Goal: Transaction & Acquisition: Download file/media

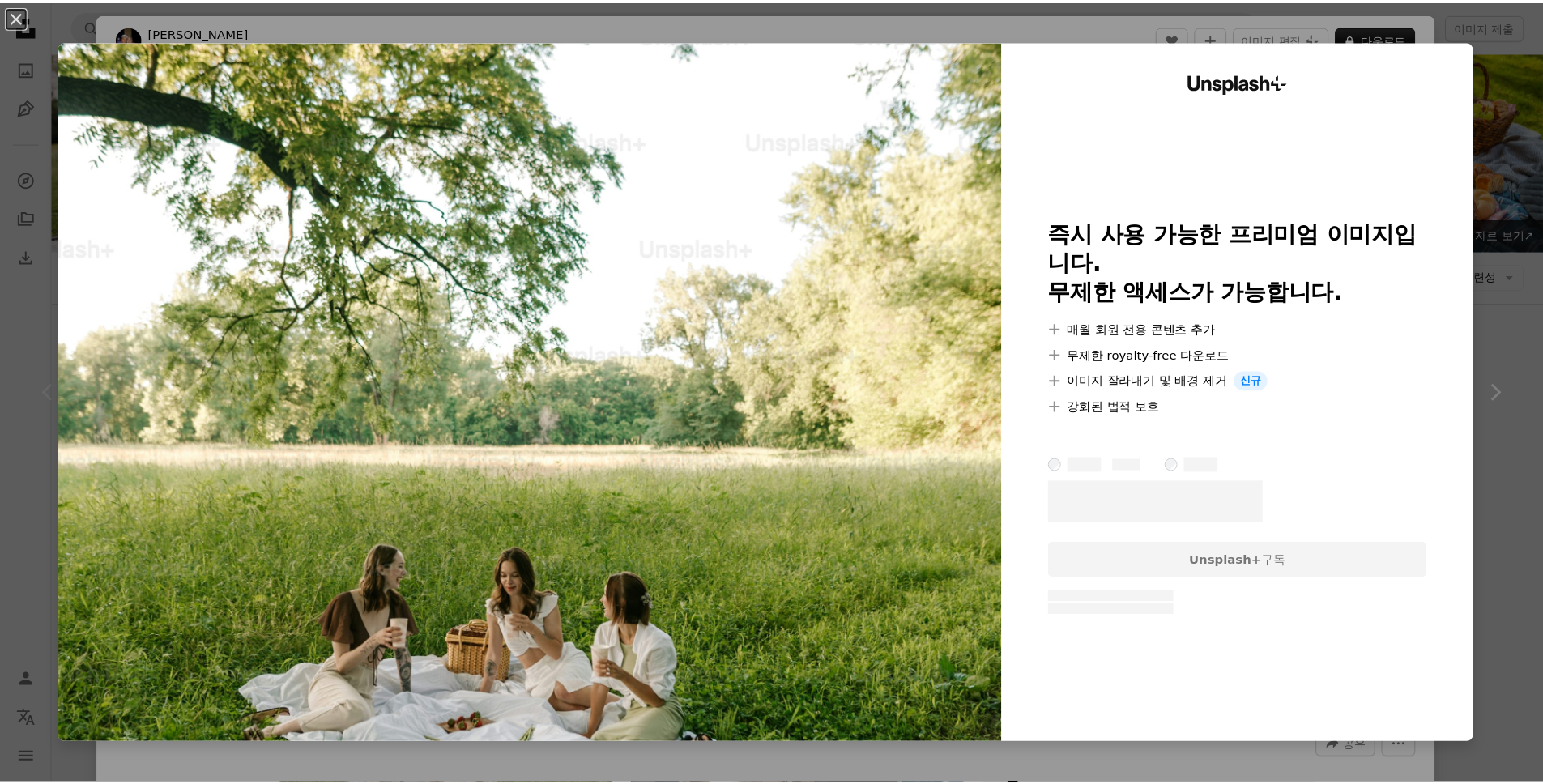
scroll to position [271, 0]
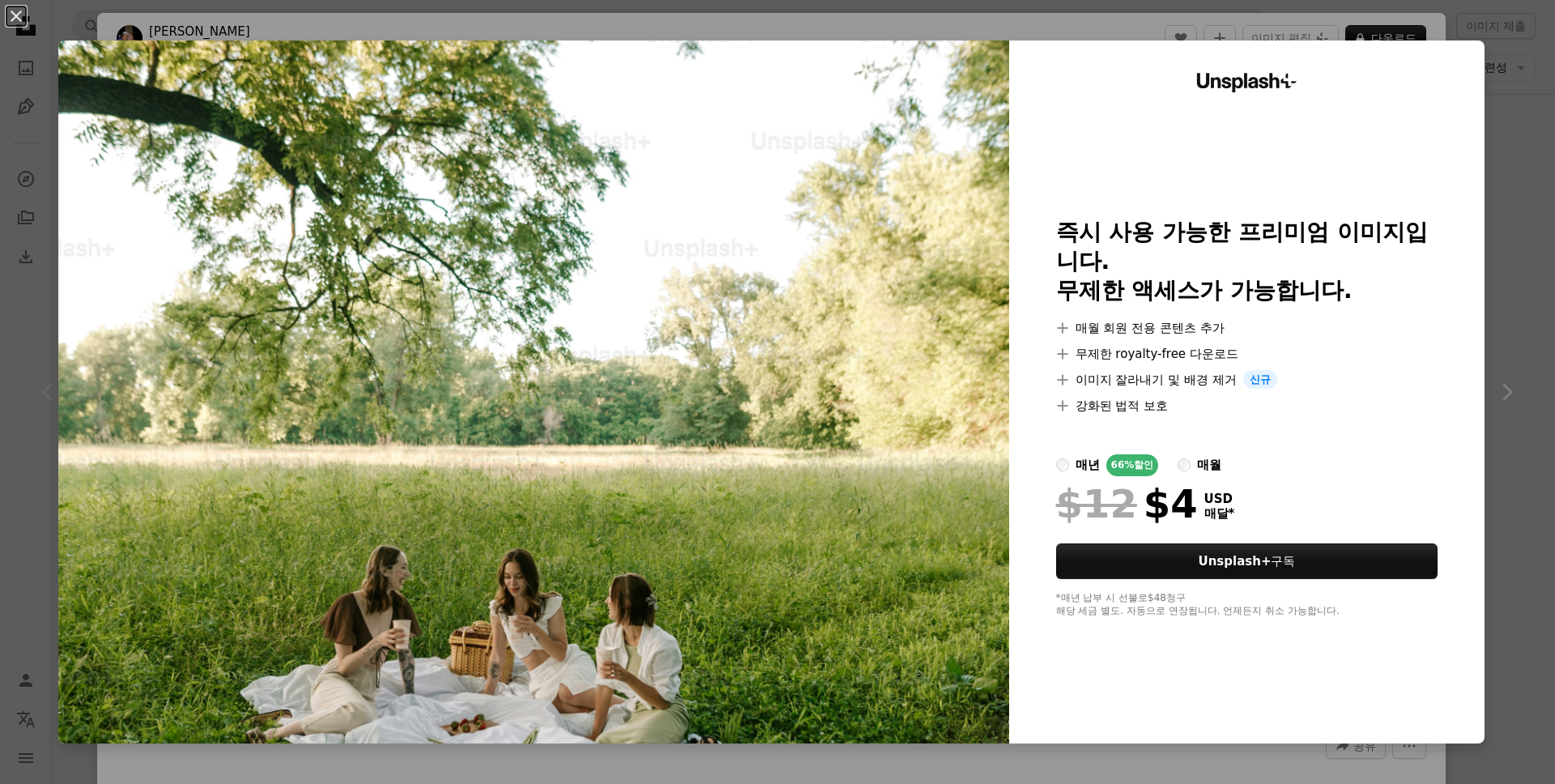
click at [1497, 171] on div "An X shape Unsplash+ 즉시 사용 가능한 프리미엄 이미지입니다. 무제한 액세스가 가능합니다. A plus sign 매월 회원 전…" at bounding box center [778, 392] width 1555 height 784
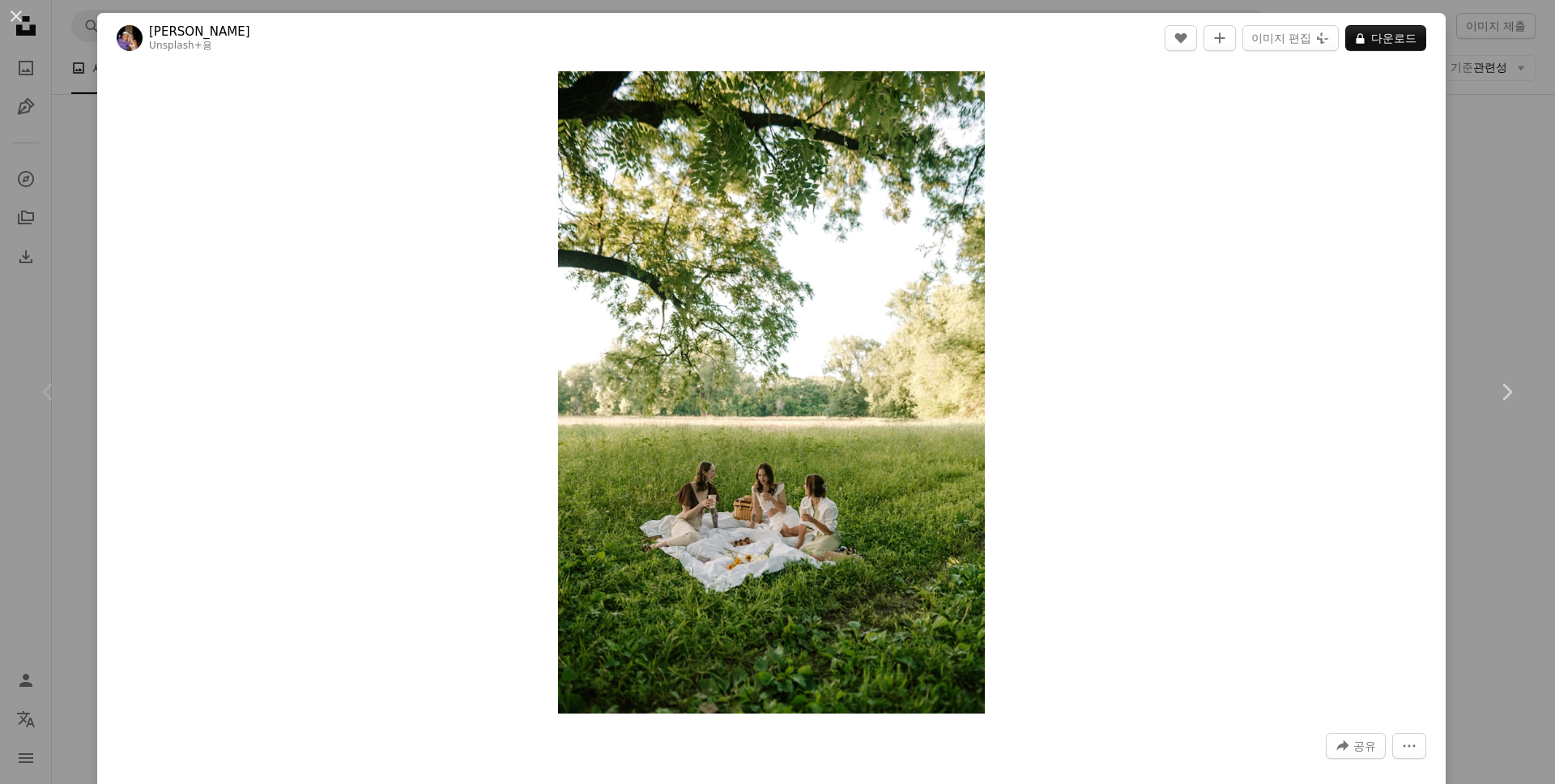
click at [1473, 136] on div "An X shape Chevron left Chevron right Jayson Hinrichsen Unsplash+ 용 A heart A p…" at bounding box center [778, 392] width 1555 height 784
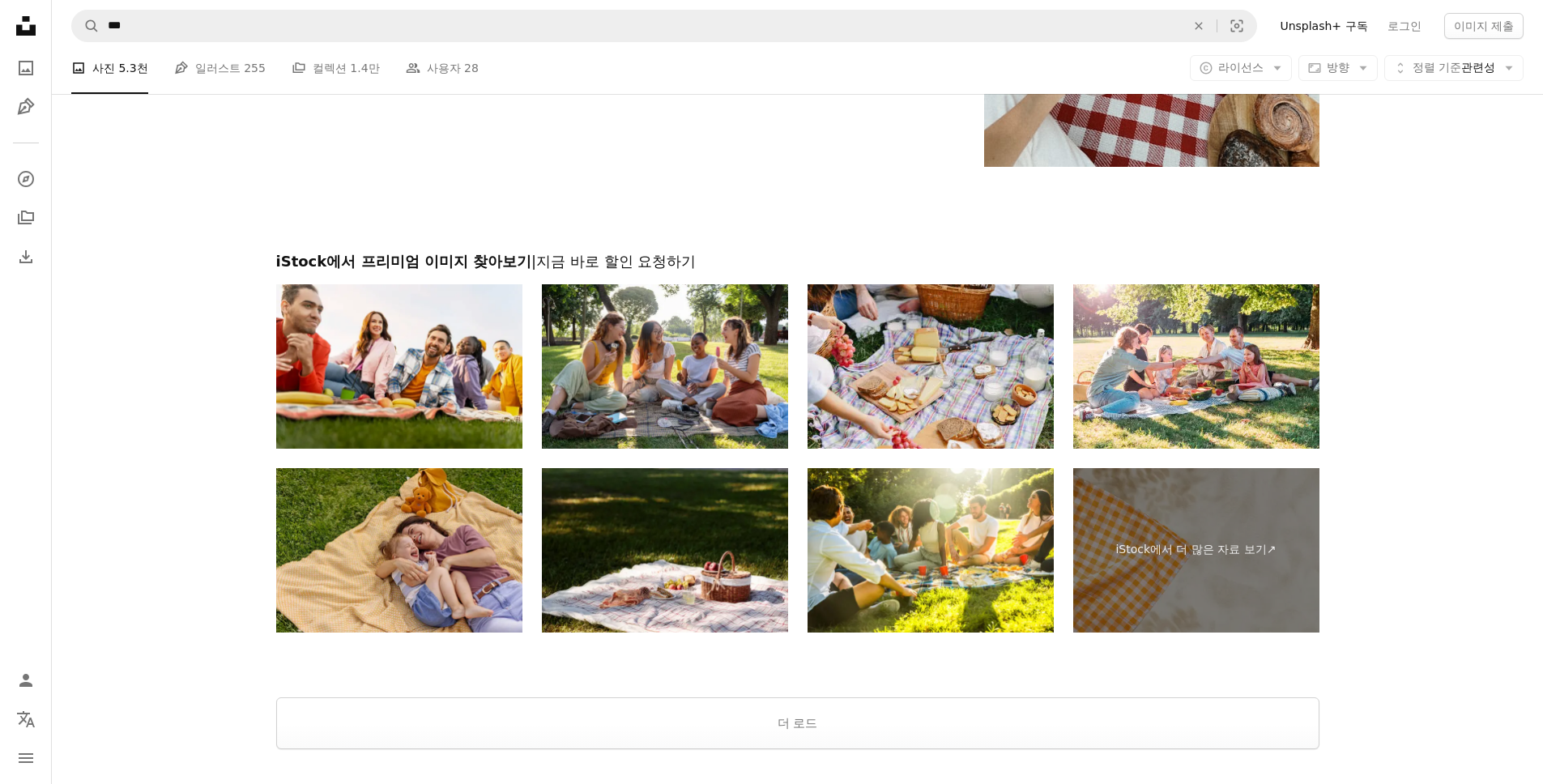
scroll to position [3417, 0]
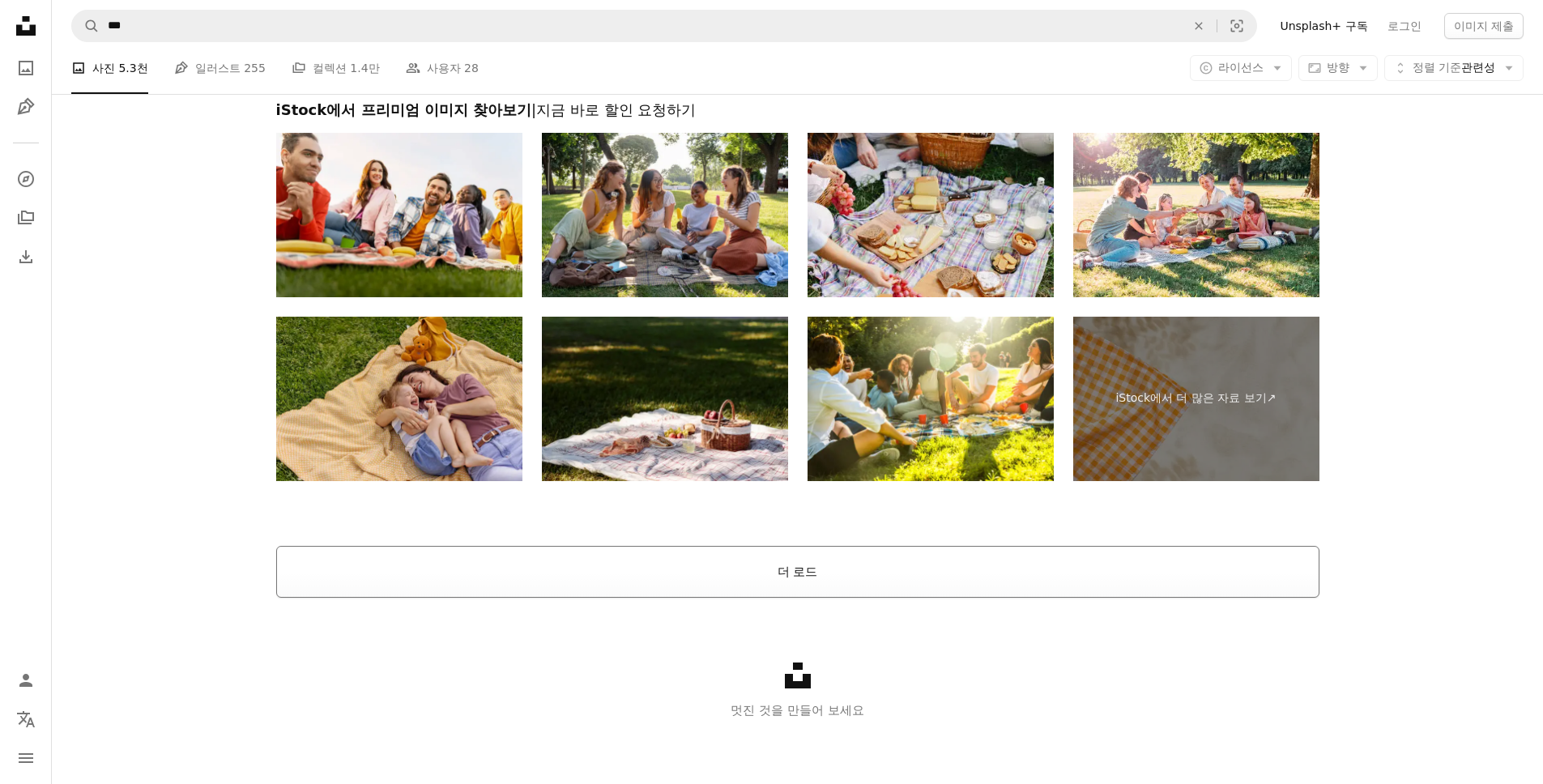
click at [945, 580] on button "더 로드" at bounding box center [798, 571] width 1043 height 52
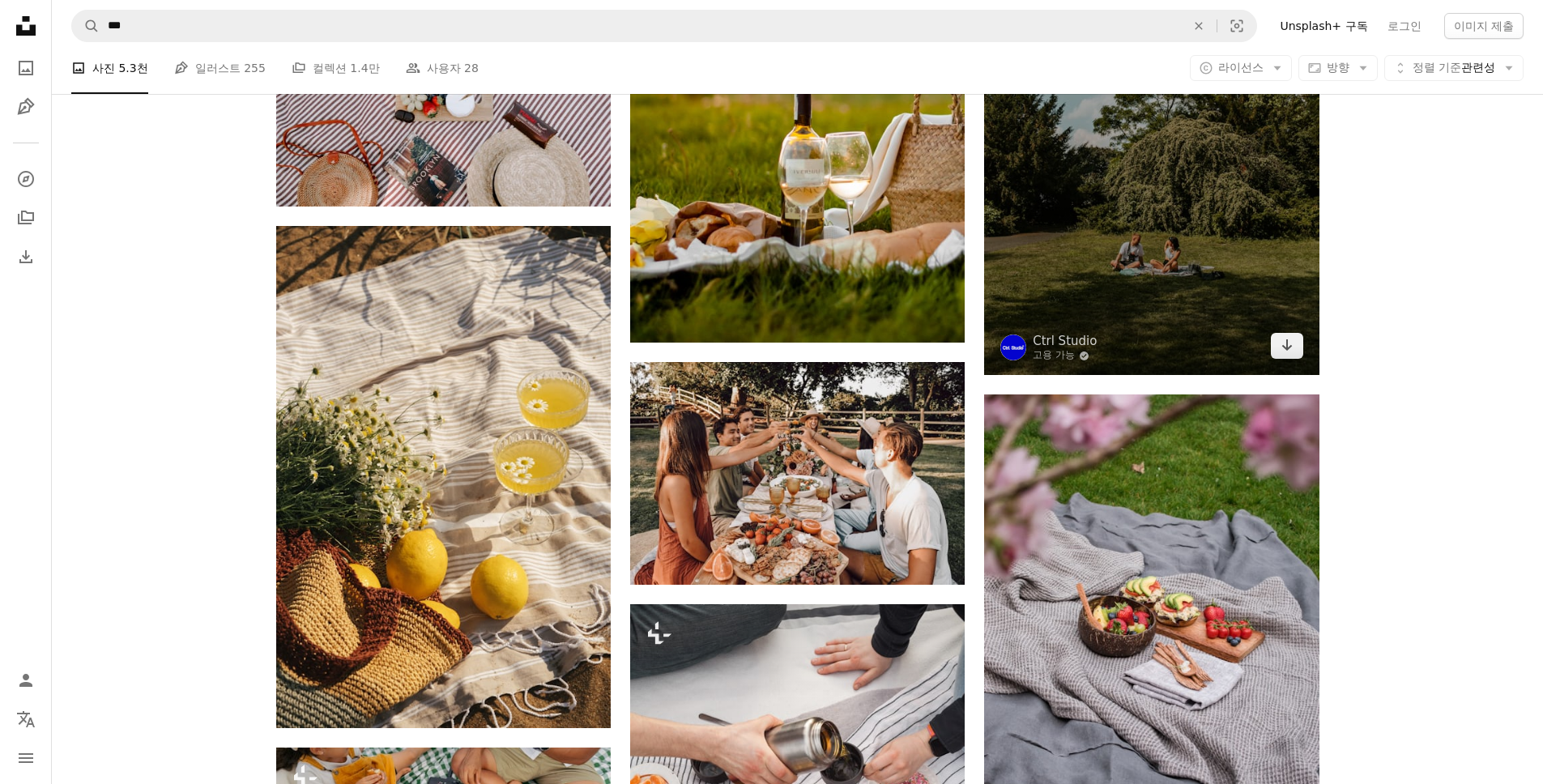
scroll to position [4865, 0]
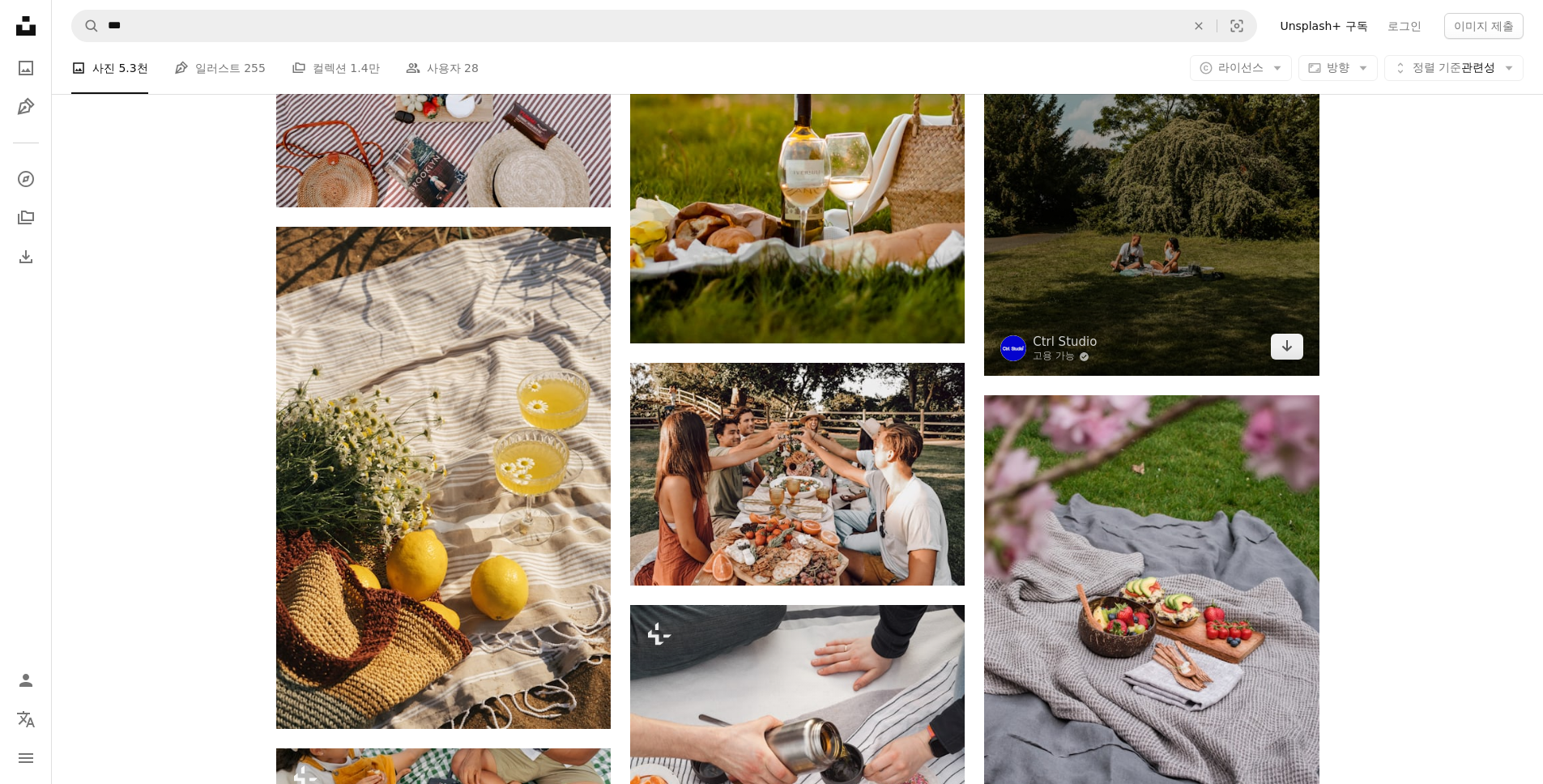
click at [1212, 240] on img at bounding box center [1151, 124] width 335 height 502
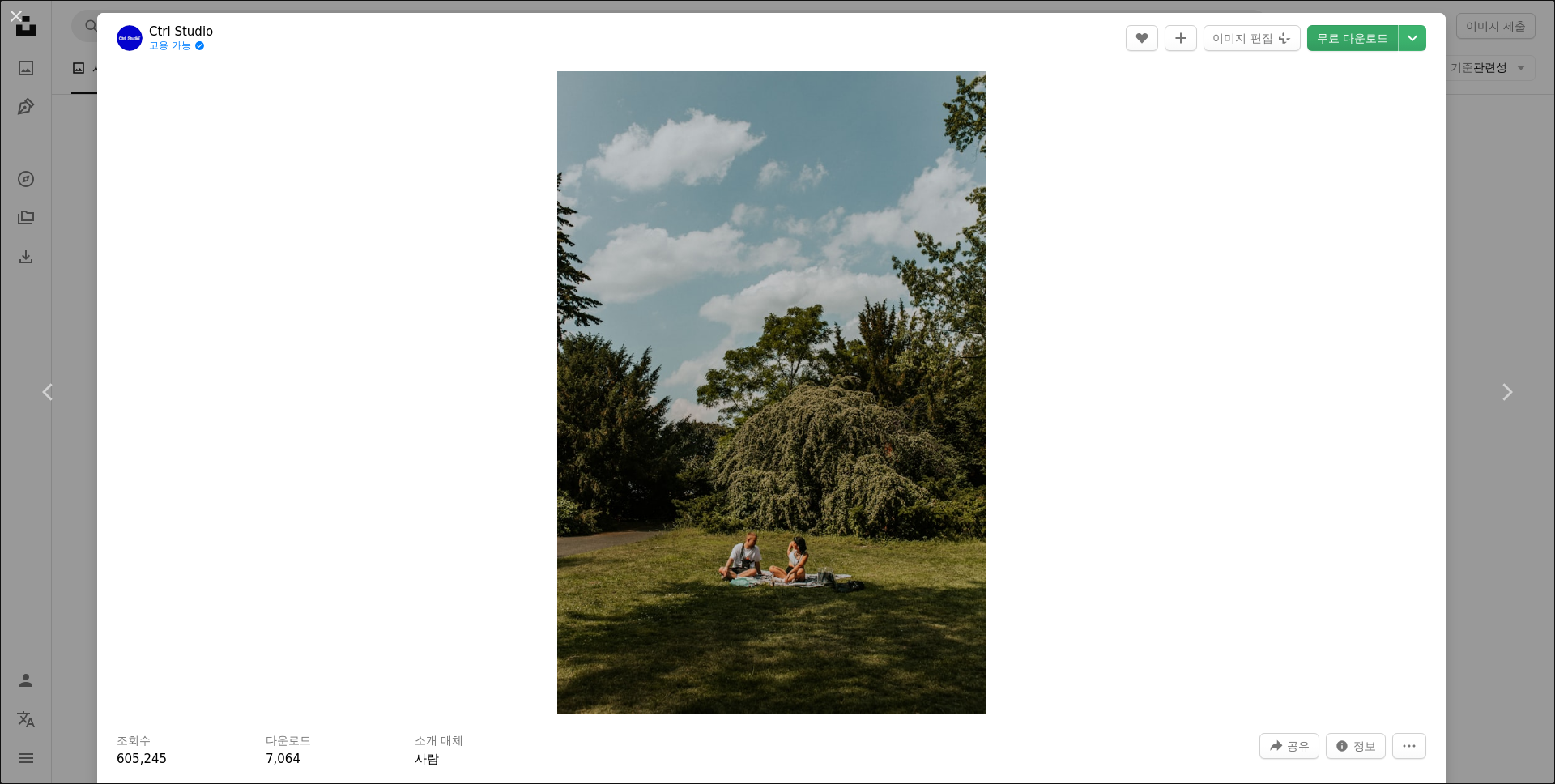
click at [1353, 33] on link "무료 다운로드" at bounding box center [1353, 38] width 91 height 26
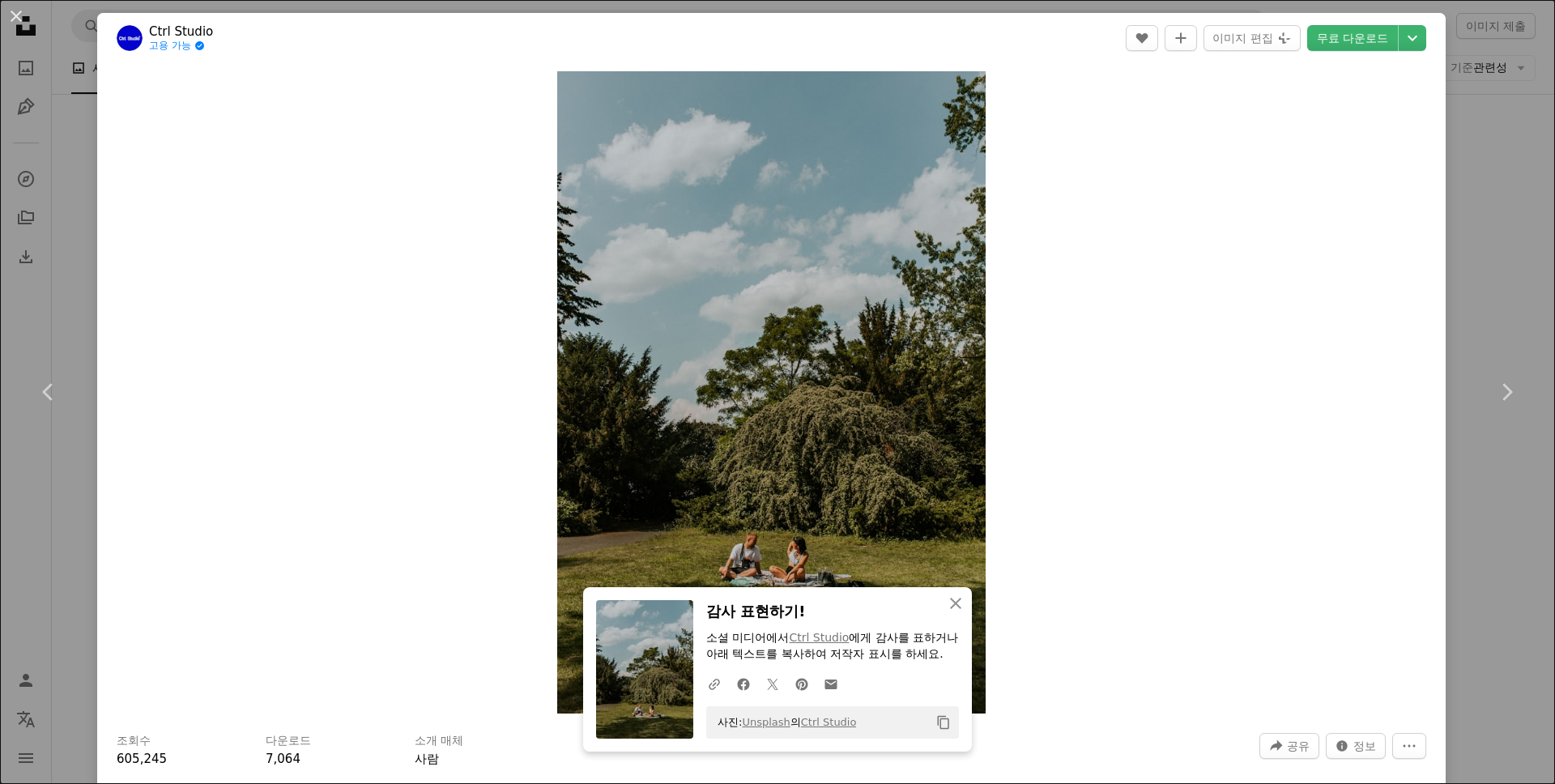
click at [1473, 284] on div "An X shape Chevron left Chevron right An X shape 닫기 감사 표현하기! 소셜 미디어에서 Ctrl Stud…" at bounding box center [778, 392] width 1555 height 784
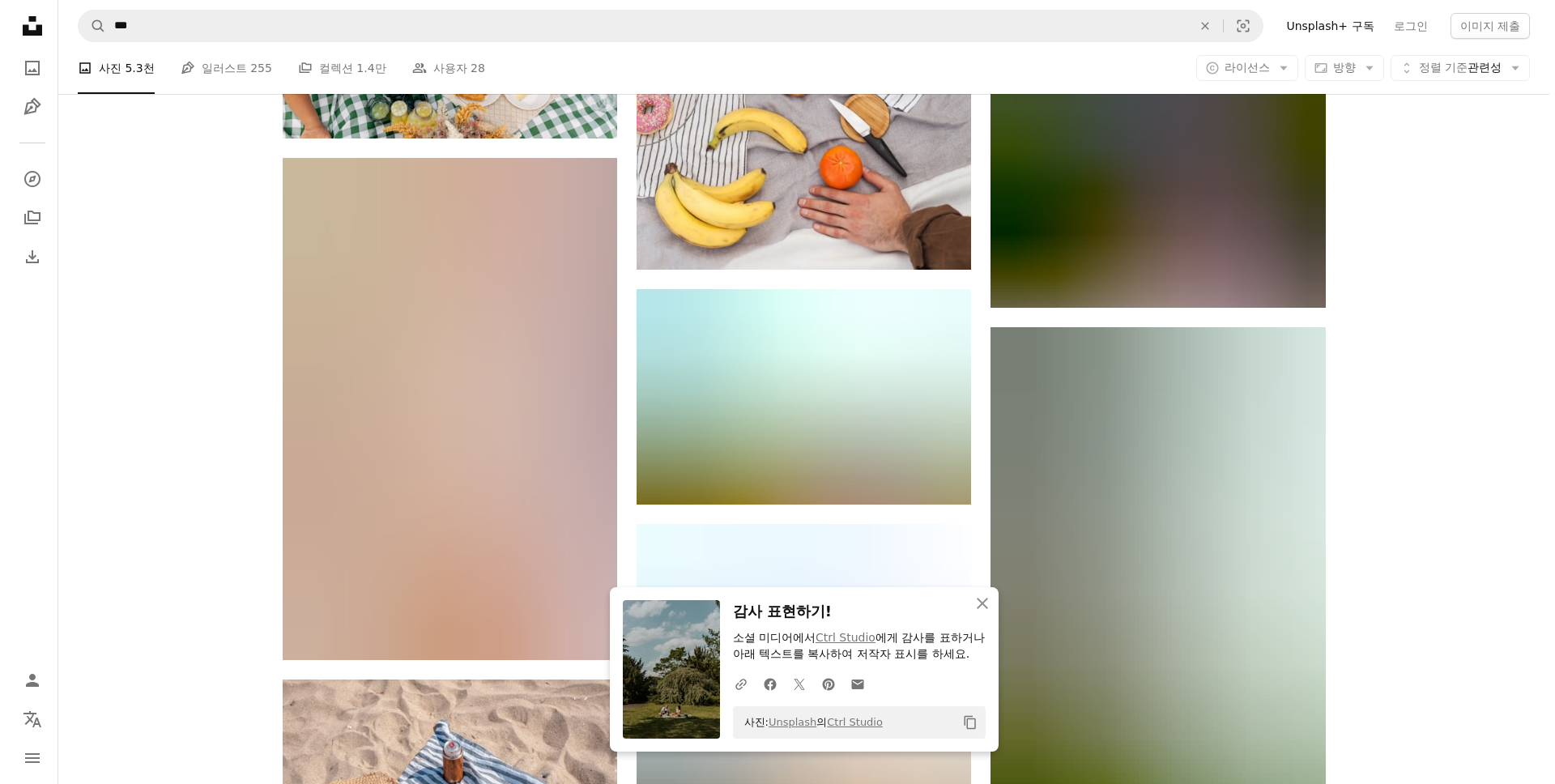
scroll to position [5886, 0]
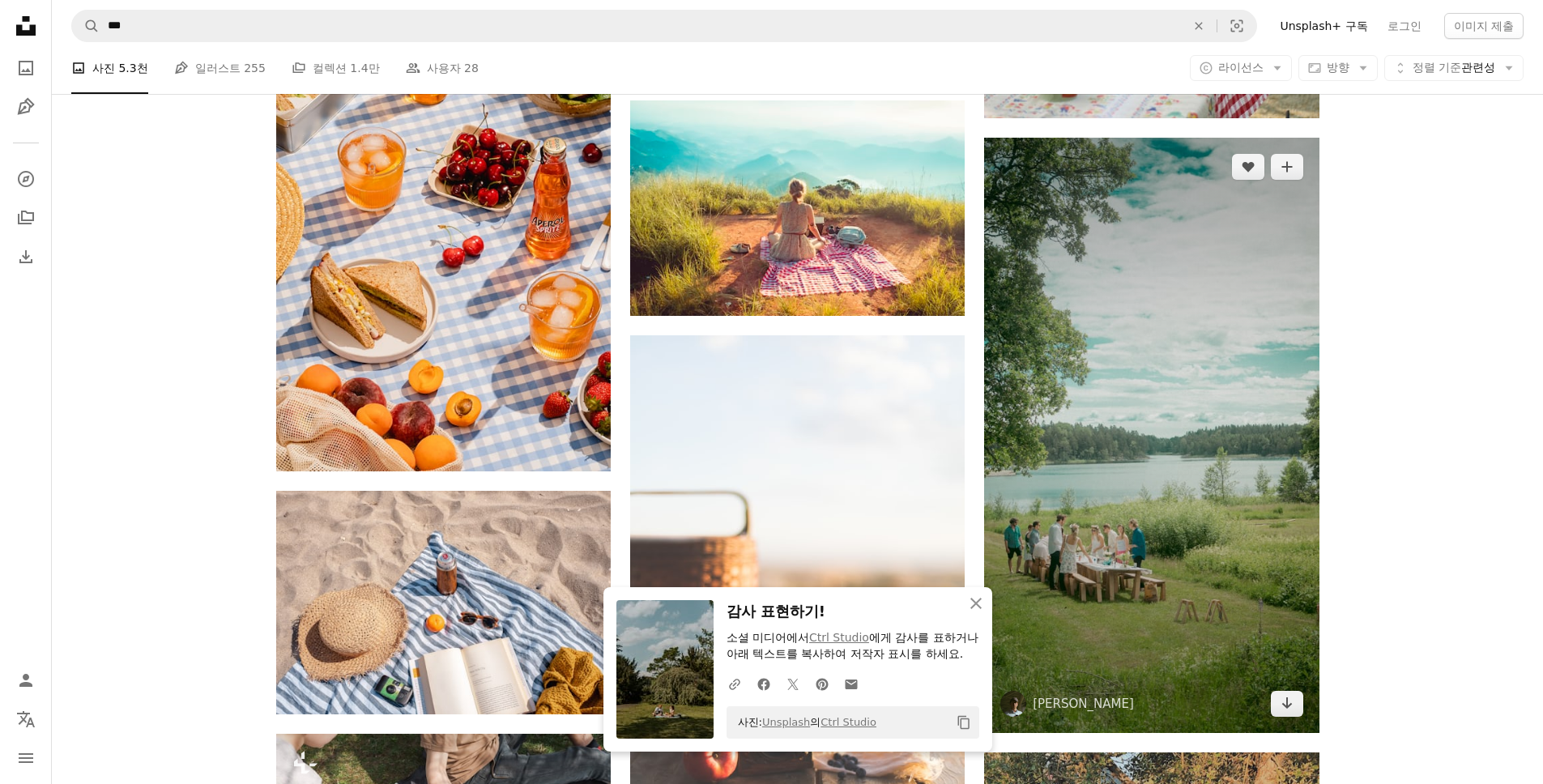
click at [1264, 335] on img at bounding box center [1151, 435] width 335 height 595
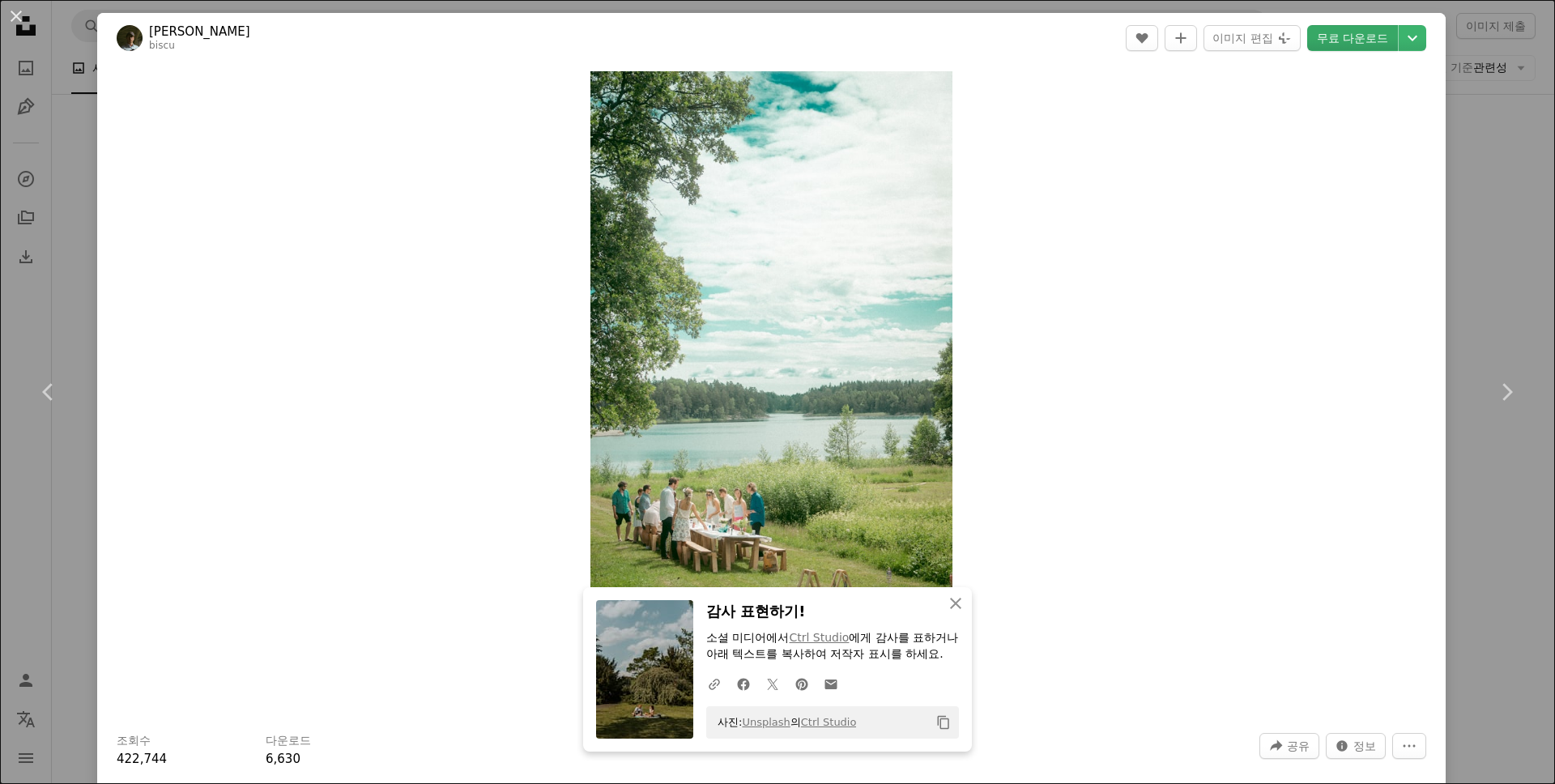
click at [1351, 41] on link "무료 다운로드" at bounding box center [1353, 38] width 91 height 26
